Goal: Connect with others: Connect with others

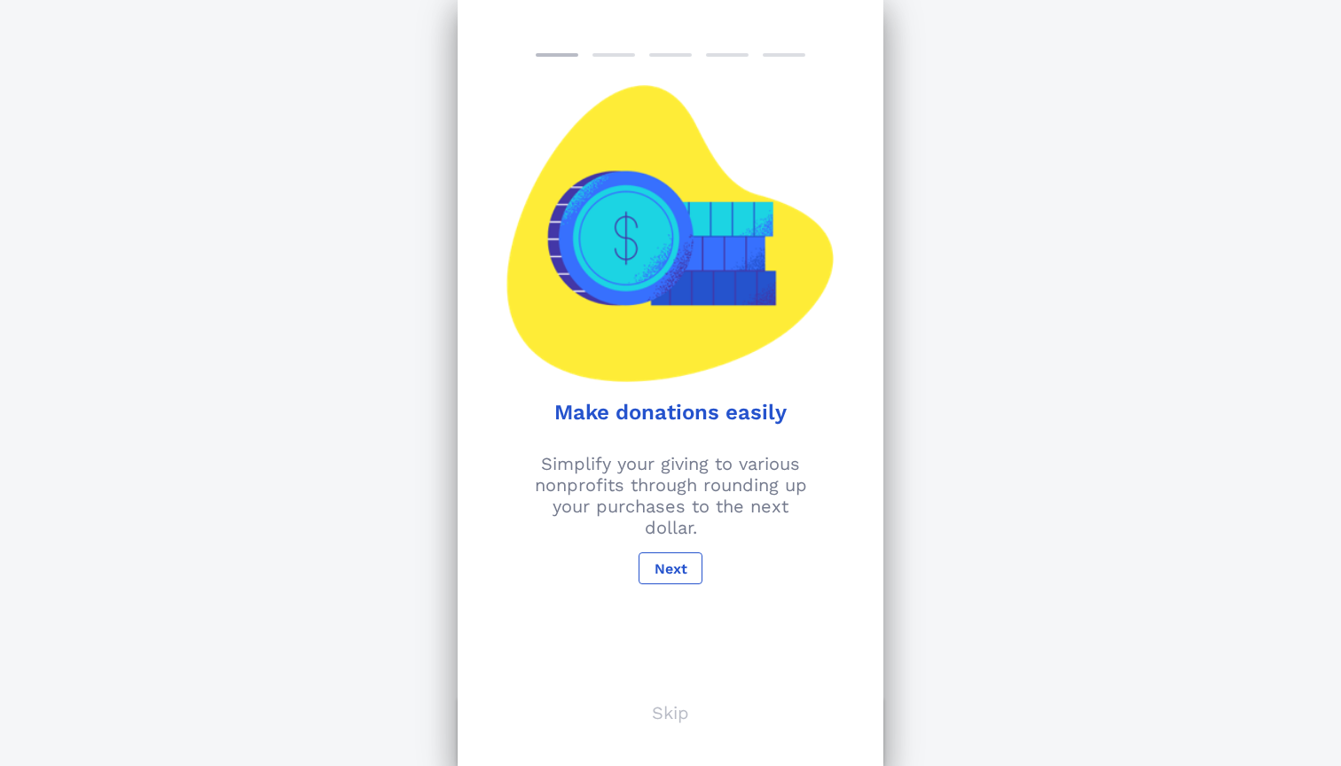
click at [669, 716] on p "Skip" at bounding box center [670, 712] width 37 height 21
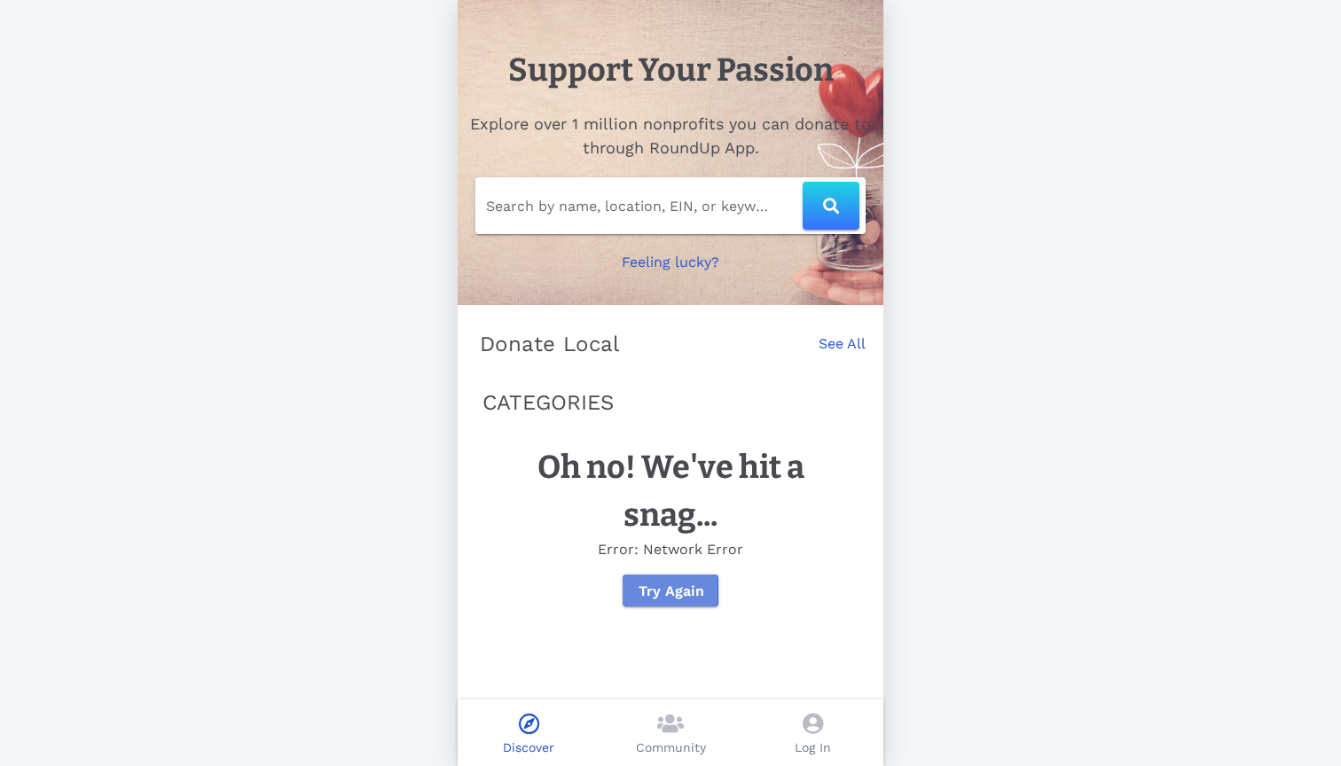
click at [673, 594] on span "Try Again" at bounding box center [670, 591] width 67 height 17
click at [841, 337] on link "See All" at bounding box center [841, 352] width 47 height 39
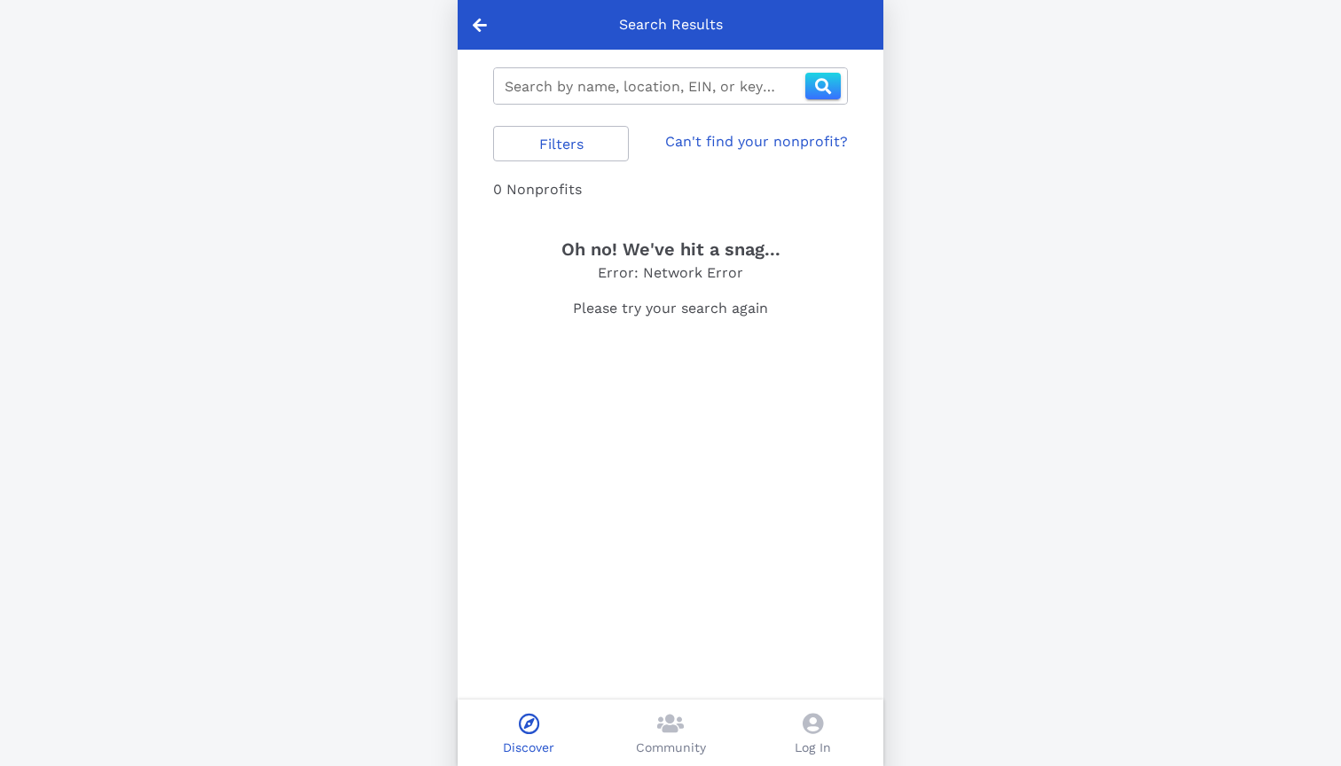
click at [697, 747] on p "Community" at bounding box center [671, 748] width 70 height 19
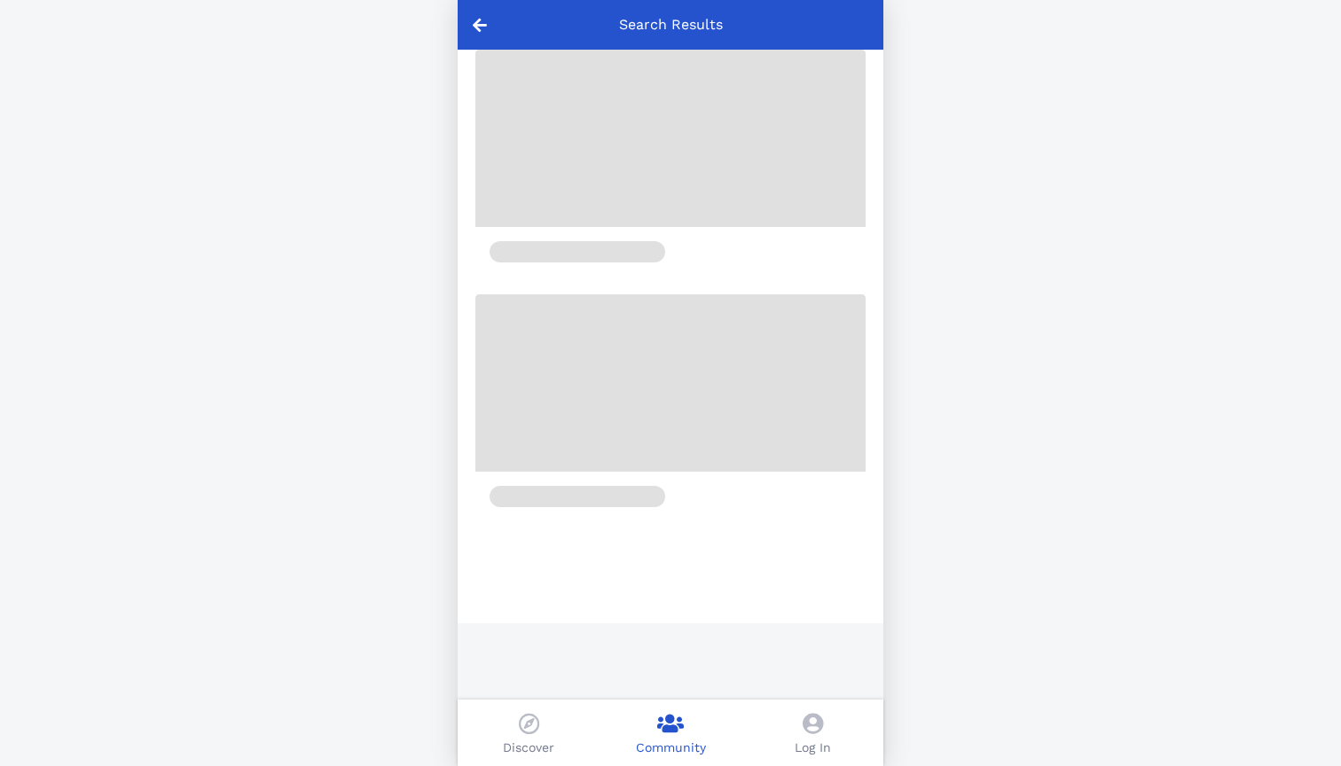
click at [799, 728] on div "Log In" at bounding box center [812, 733] width 142 height 67
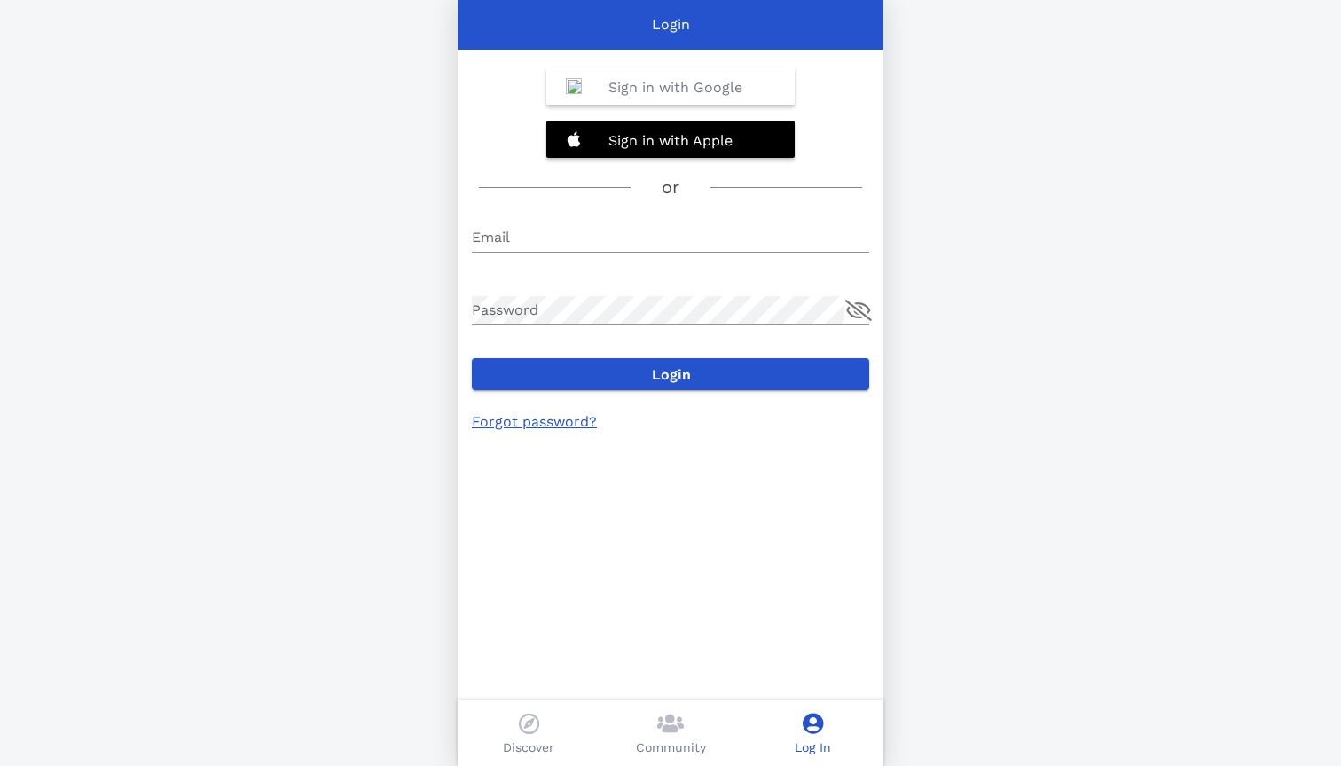
click at [643, 92] on b "Sign in with Google" at bounding box center [675, 87] width 134 height 17
